Goal: Information Seeking & Learning: Learn about a topic

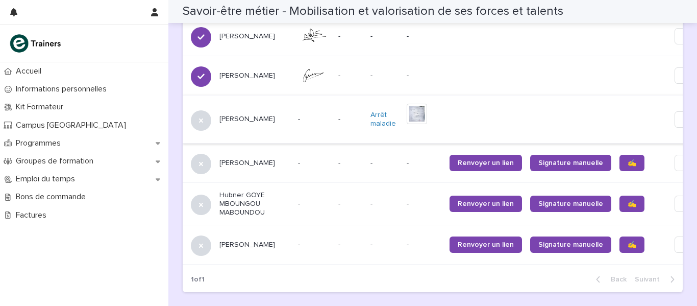
scroll to position [969, 0]
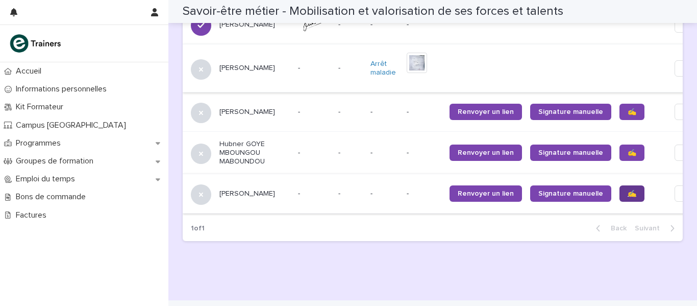
click at [628, 190] on span "✍️" at bounding box center [632, 193] width 9 height 7
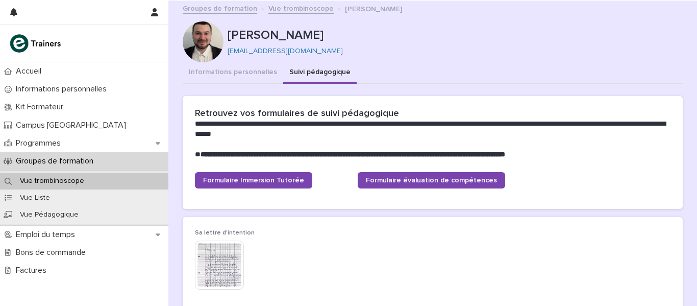
click at [298, 8] on link "Vue trombinoscope" at bounding box center [300, 8] width 65 height 12
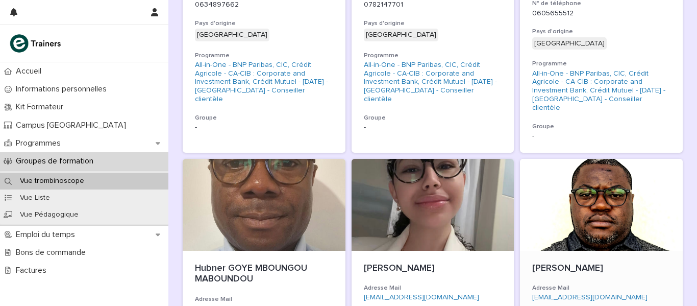
scroll to position [357, 0]
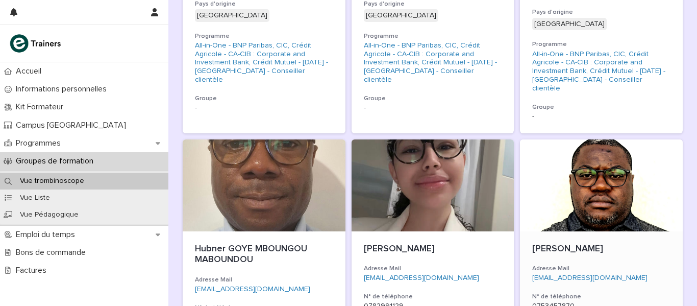
click at [606, 148] on div at bounding box center [601, 185] width 163 height 92
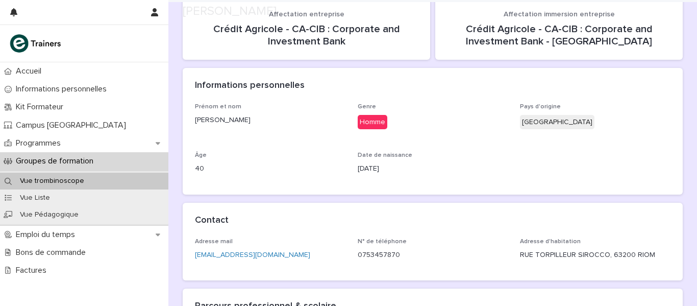
scroll to position [290, 0]
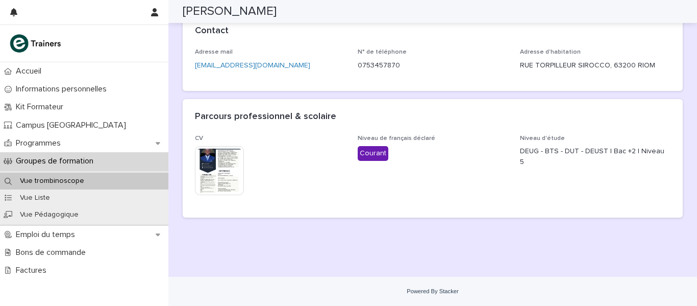
click at [214, 166] on img at bounding box center [219, 170] width 49 height 49
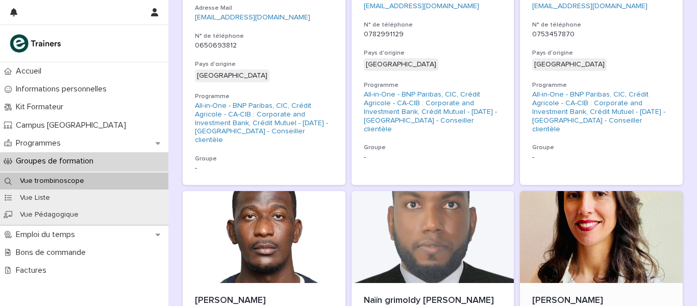
scroll to position [663, 0]
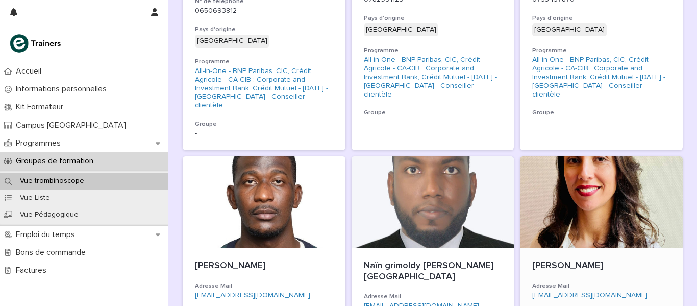
click at [580, 205] on div at bounding box center [601, 202] width 163 height 92
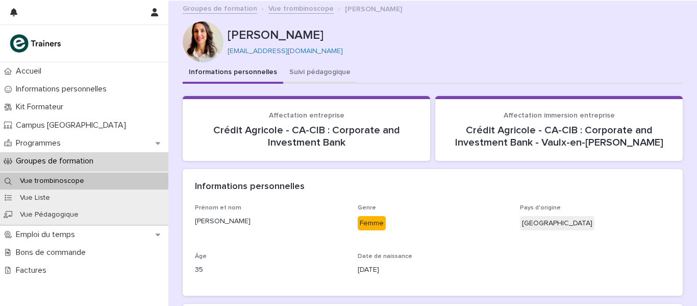
click at [322, 71] on button "Suivi pédagogique" at bounding box center [319, 72] width 73 height 21
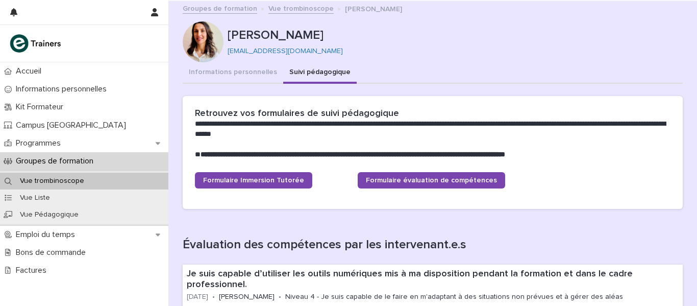
click at [285, 11] on link "Vue trombinoscope" at bounding box center [300, 8] width 65 height 12
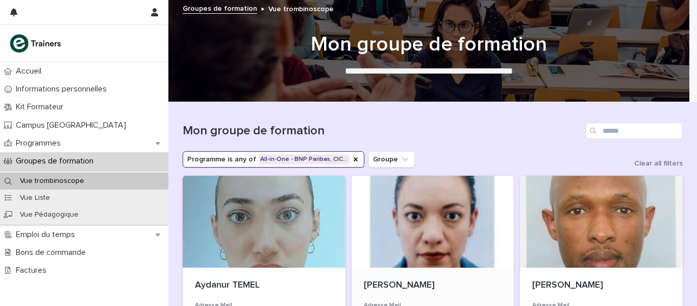
click at [369, 216] on div at bounding box center [433, 222] width 163 height 92
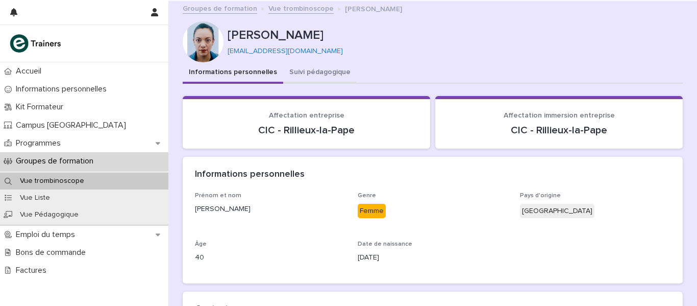
click at [316, 72] on button "Suivi pédagogique" at bounding box center [319, 72] width 73 height 21
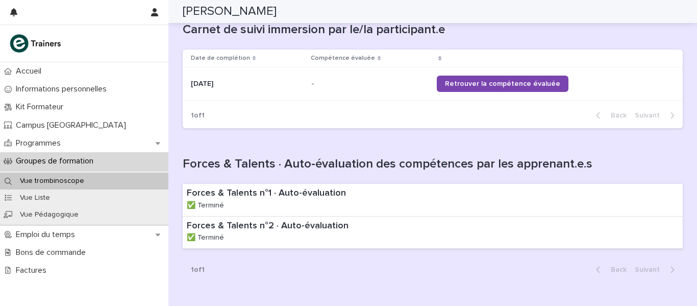
scroll to position [752, 0]
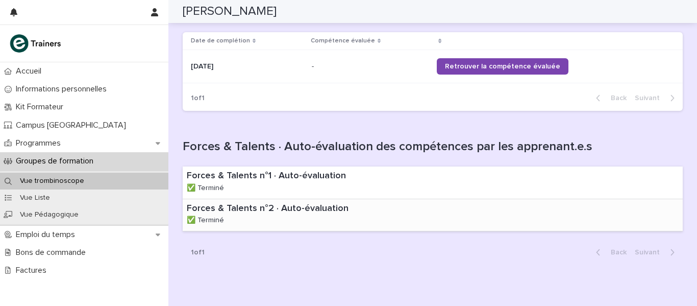
click at [304, 203] on p "Forces & Talents n°2 · Auto-évaluation" at bounding box center [286, 208] width 199 height 11
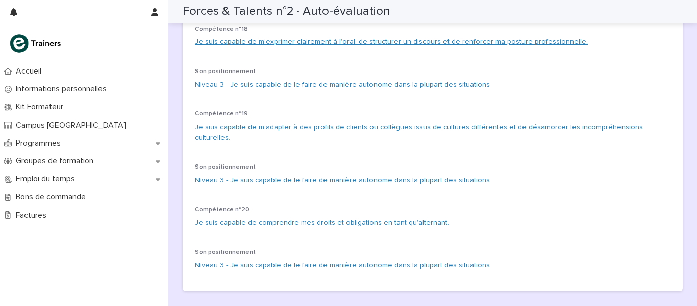
scroll to position [1640, 0]
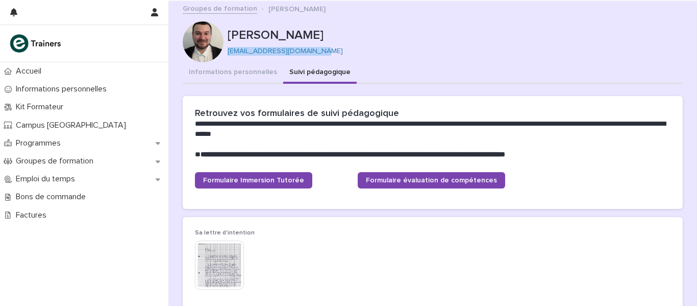
click at [236, 11] on link "Groupes de formation" at bounding box center [220, 8] width 74 height 12
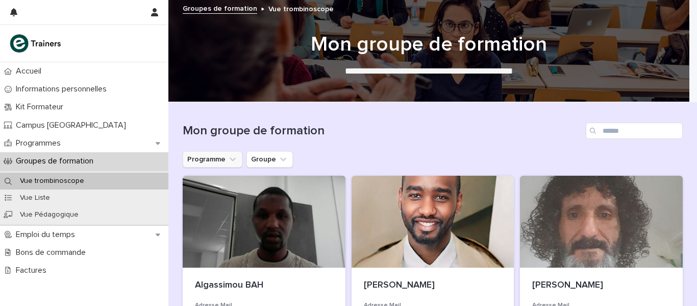
click at [229, 156] on icon "Programme" at bounding box center [233, 159] width 10 height 10
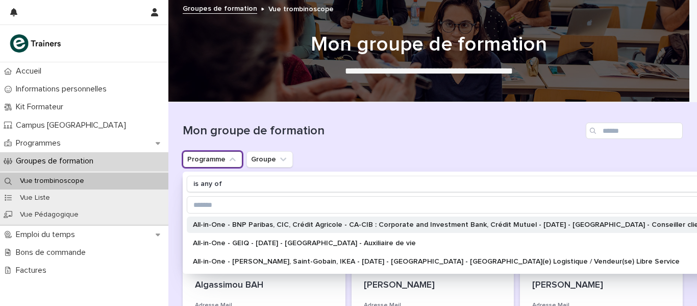
click at [250, 225] on p "All-in-One - BNP Paribas, CIC, Crédit Agricole - CA-CIB : Corporate and Investm…" at bounding box center [455, 224] width 524 height 7
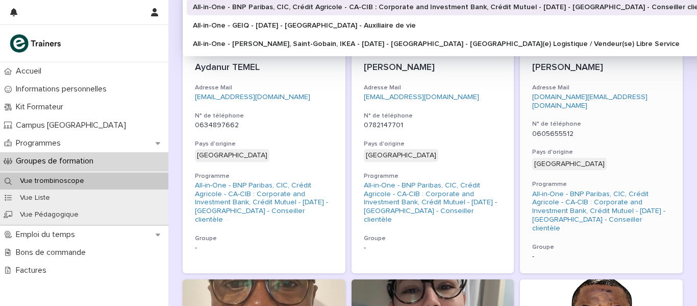
scroll to position [255, 0]
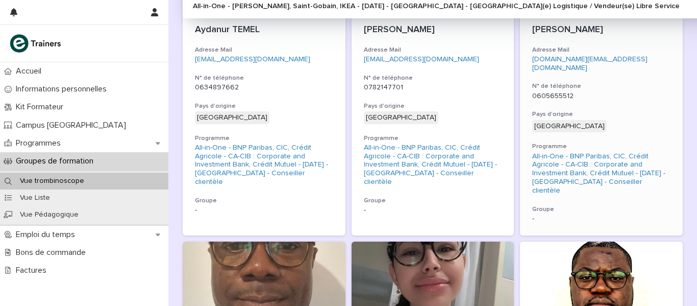
click at [571, 90] on div "0605655512" at bounding box center [601, 95] width 138 height 11
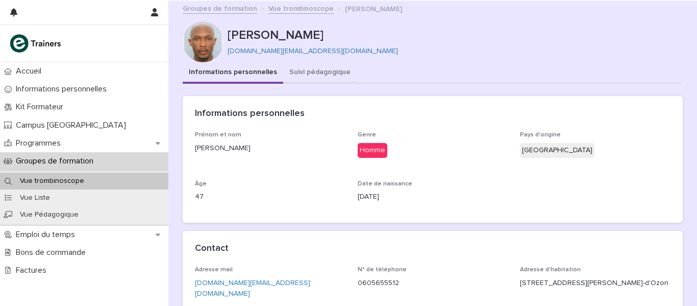
click at [318, 71] on button "Suivi pédagogique" at bounding box center [319, 72] width 73 height 21
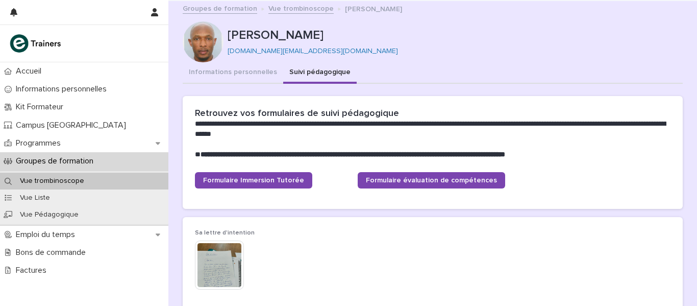
click at [299, 9] on link "Vue trombinoscope" at bounding box center [300, 8] width 65 height 12
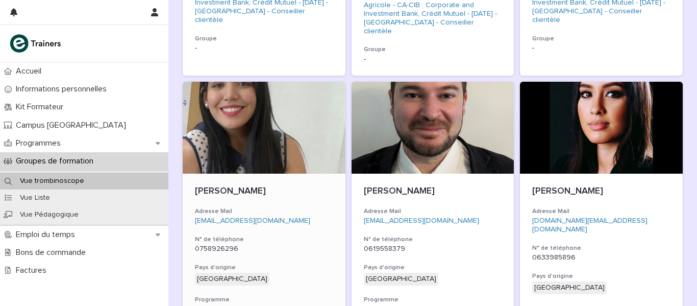
scroll to position [1072, 0]
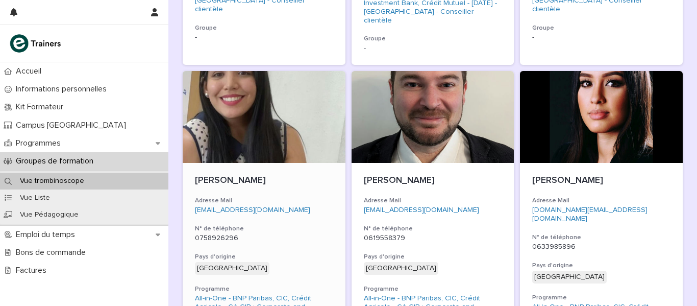
click at [292, 83] on div at bounding box center [264, 117] width 163 height 92
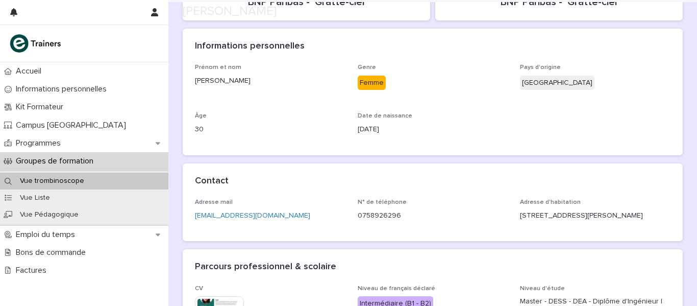
scroll to position [278, 0]
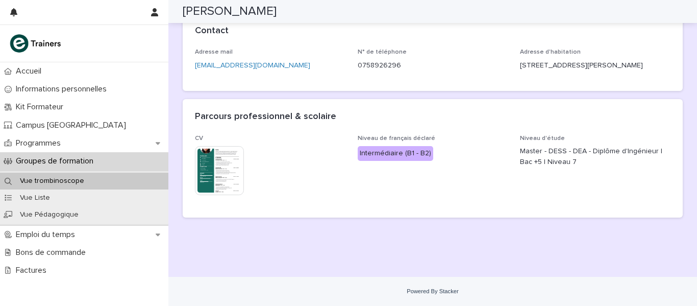
click at [217, 156] on img at bounding box center [219, 170] width 49 height 49
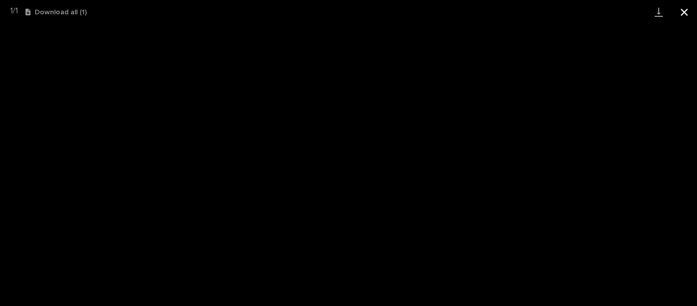
click at [682, 12] on button "Close gallery" at bounding box center [684, 12] width 26 height 24
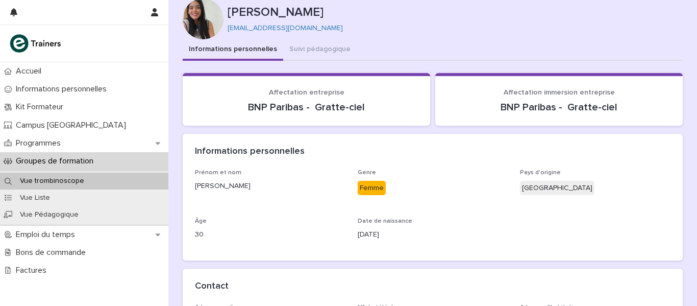
scroll to position [0, 0]
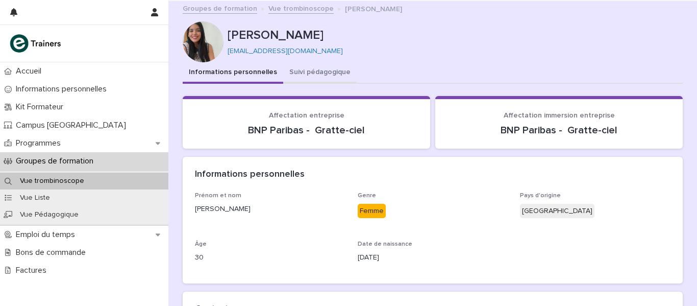
click at [328, 67] on button "Suivi pédagogique" at bounding box center [319, 72] width 73 height 21
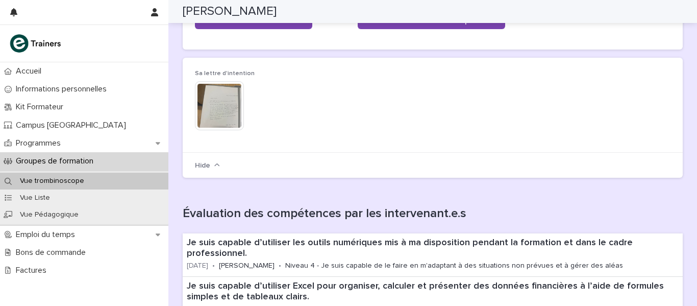
scroll to position [136, 0]
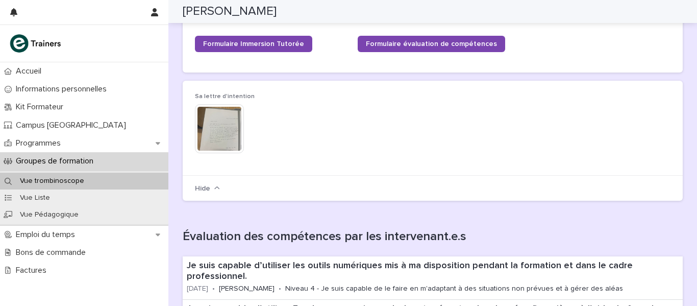
click at [215, 112] on img at bounding box center [219, 128] width 49 height 49
